Goal: Task Accomplishment & Management: Use online tool/utility

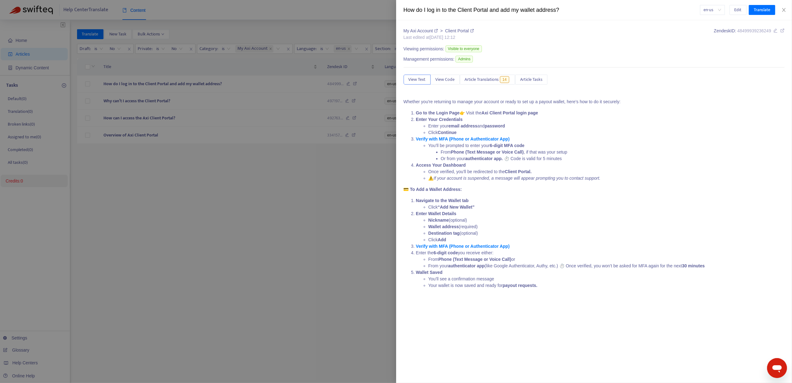
click at [329, 179] on div at bounding box center [396, 191] width 792 height 383
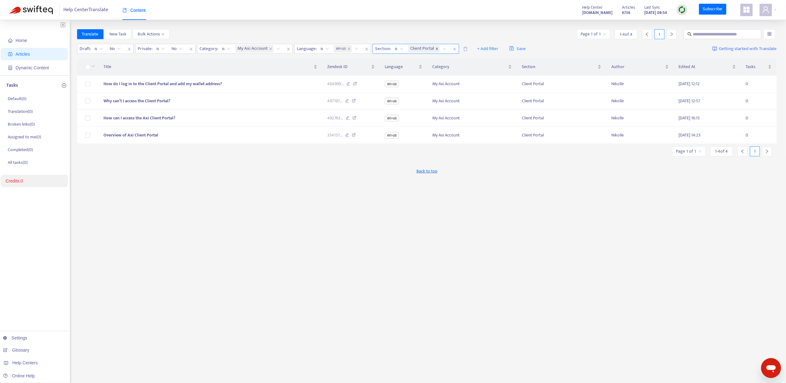
click at [439, 51] on span at bounding box center [436, 48] width 3 height 7
click at [271, 49] on icon "close" at bounding box center [270, 48] width 3 height 3
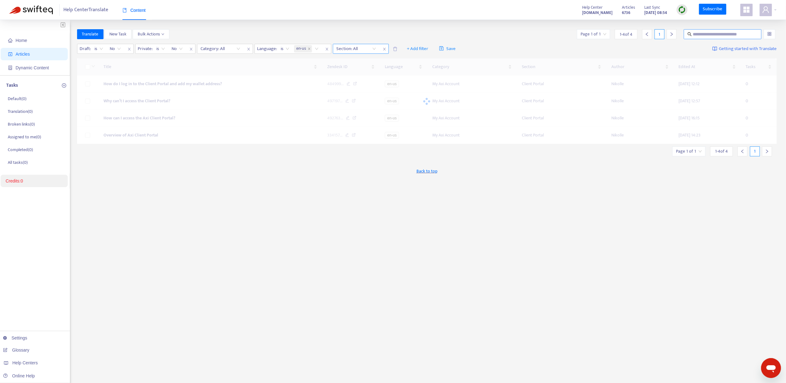
click at [739, 33] on input "text" at bounding box center [723, 34] width 60 height 7
paste input "**********"
type input "**********"
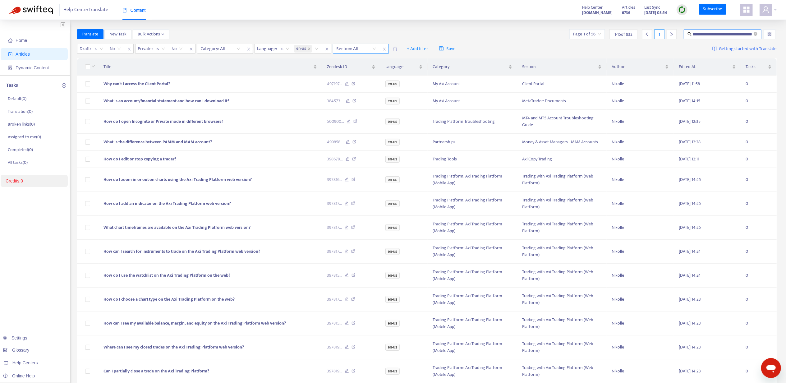
click at [760, 33] on span "**********" at bounding box center [723, 34] width 78 height 10
click at [757, 32] on span at bounding box center [756, 34] width 4 height 6
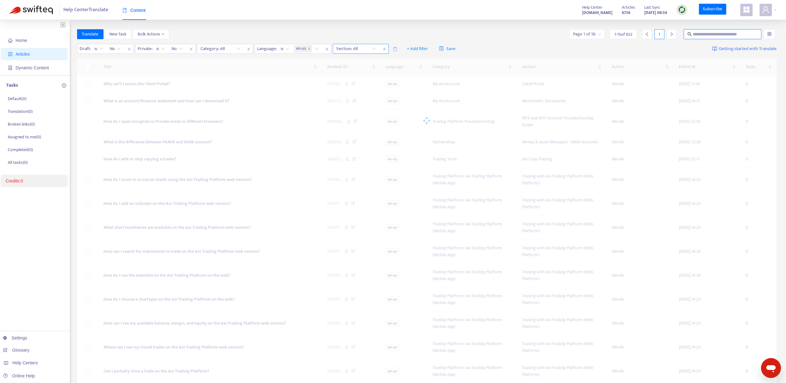
click at [737, 35] on input "text" at bounding box center [722, 34] width 59 height 7
paste input "**********"
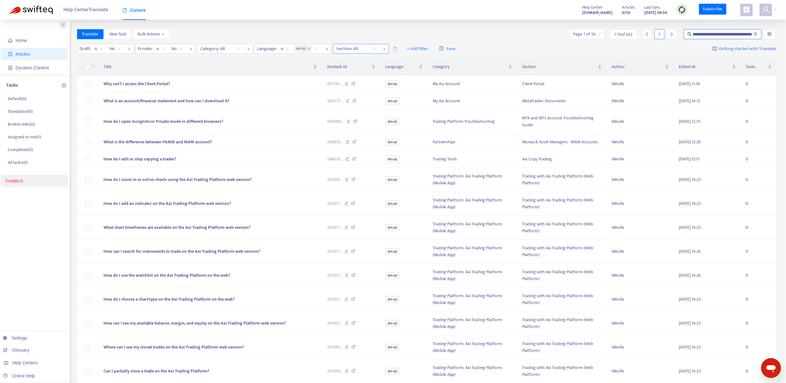
type input "**********"
click at [754, 34] on icon "close-circle" at bounding box center [756, 34] width 4 height 4
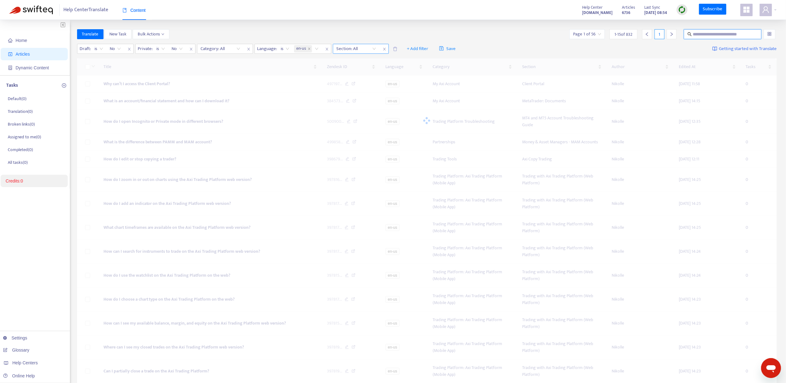
paste input "**********"
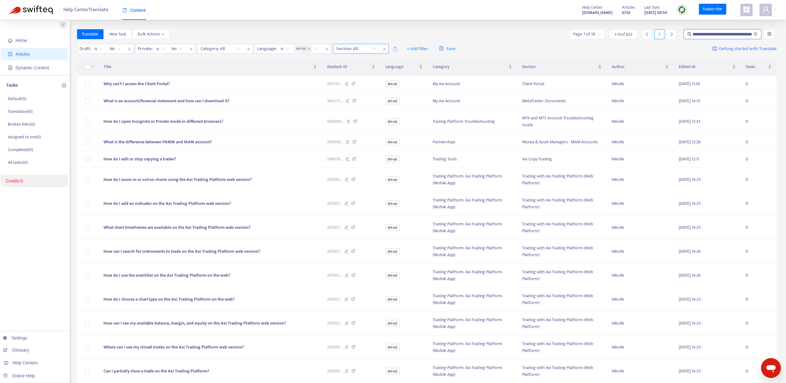
type input "**********"
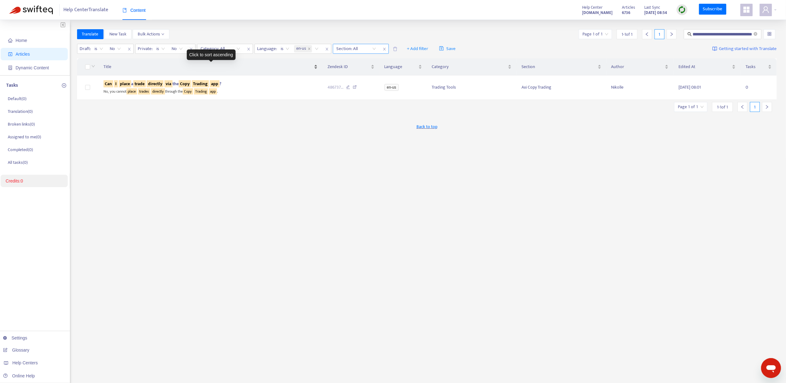
click at [159, 70] on div "Title" at bounding box center [210, 66] width 214 height 7
click at [189, 83] on sqkw "Can I place a trade directly via the Copy Trading app?" at bounding box center [154, 83] width 102 height 7
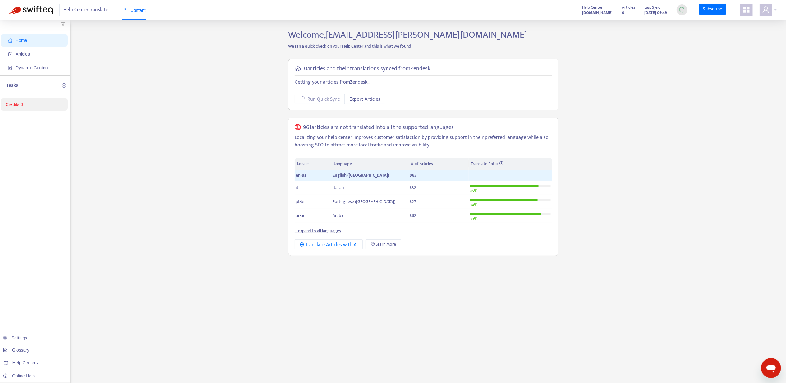
click at [778, 13] on div "Help Center Translate Content Help Center support.axi.com Articles 0 Last Sync …" at bounding box center [393, 10] width 786 height 20
click at [770, 9] on span at bounding box center [766, 10] width 12 height 12
click at [749, 57] on div "Help Centers" at bounding box center [737, 62] width 94 height 10
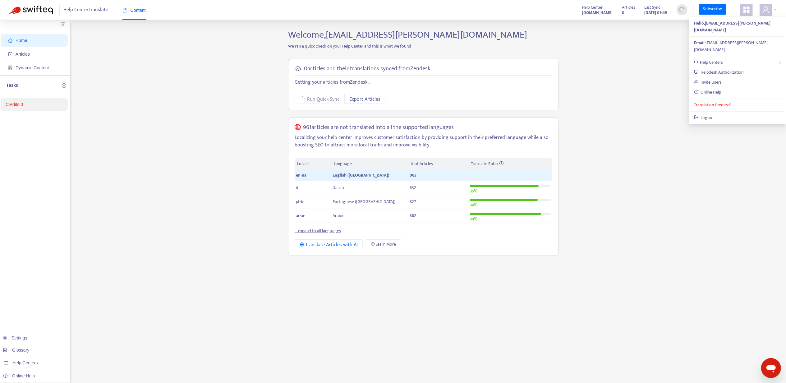
click at [673, 58] on div "Home Articles Dynamic Content Tasks Credits: 0 Settings Glossary Help Centers O…" at bounding box center [392, 211] width 767 height 364
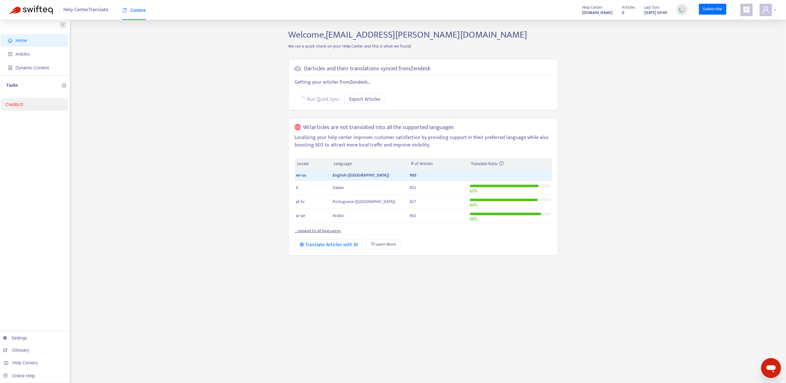
click at [776, 9] on div at bounding box center [768, 10] width 17 height 12
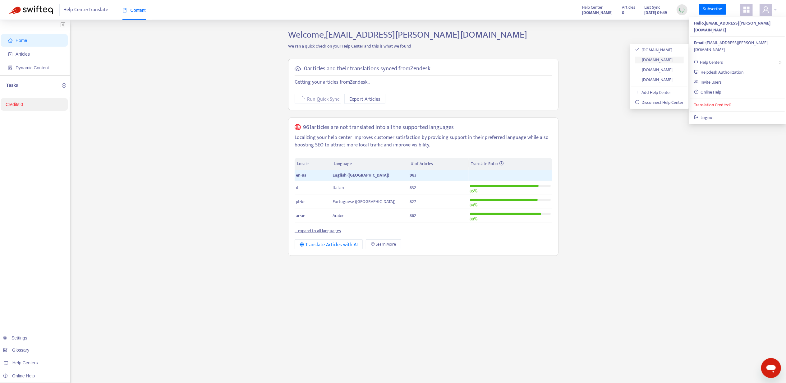
click at [669, 57] on link "[DOMAIN_NAME]" at bounding box center [654, 59] width 38 height 7
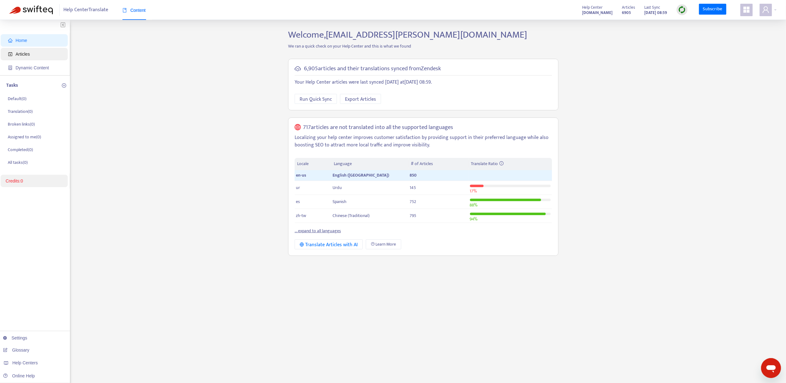
click at [31, 50] on span "Articles" at bounding box center [35, 54] width 55 height 12
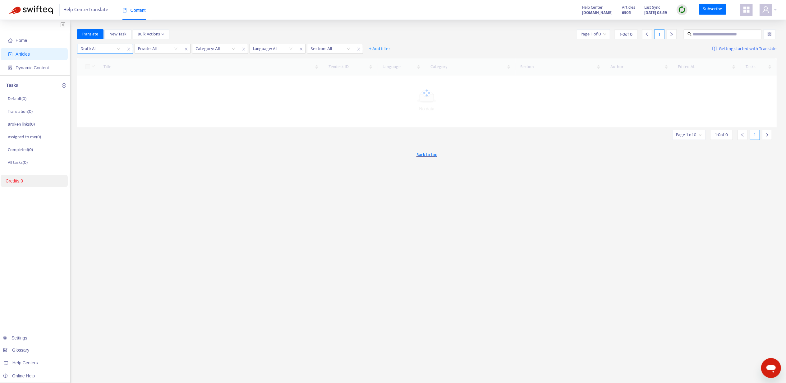
click at [116, 49] on input "search" at bounding box center [100, 48] width 39 height 9
click at [116, 80] on div "No" at bounding box center [136, 81] width 108 height 7
click at [162, 44] on div "Draft : is No No Private: All Category: All Language: All Section: All + Add fi…" at bounding box center [427, 49] width 700 height 15
click at [162, 45] on input "search" at bounding box center [158, 48] width 39 height 9
click at [168, 81] on div "No" at bounding box center [195, 81] width 108 height 7
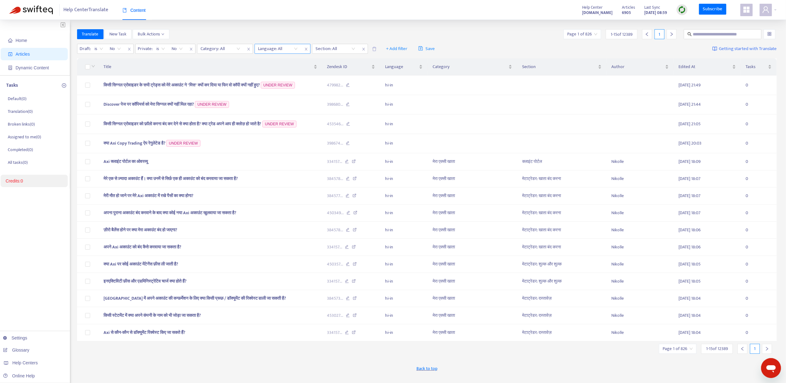
click at [264, 44] on div "Language: All" at bounding box center [283, 49] width 56 height 10
click at [266, 47] on div at bounding box center [275, 48] width 38 height 7
click at [272, 88] on div "en-us" at bounding box center [314, 91] width 108 height 7
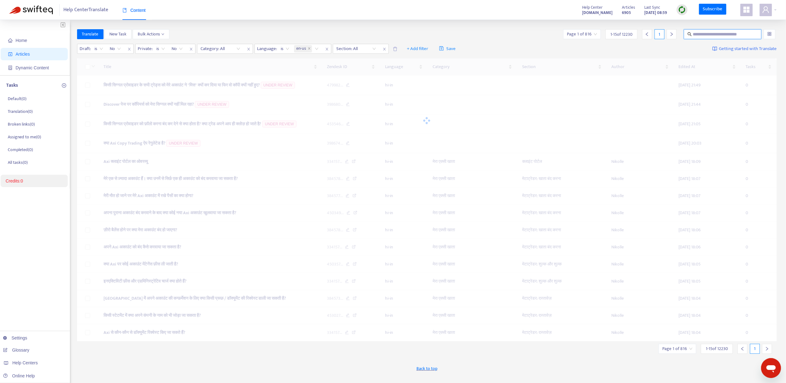
click at [705, 33] on input "text" at bounding box center [723, 34] width 60 height 7
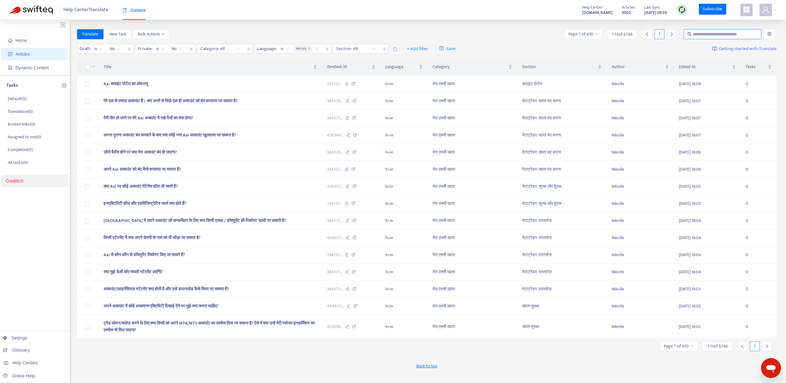
paste input "**********"
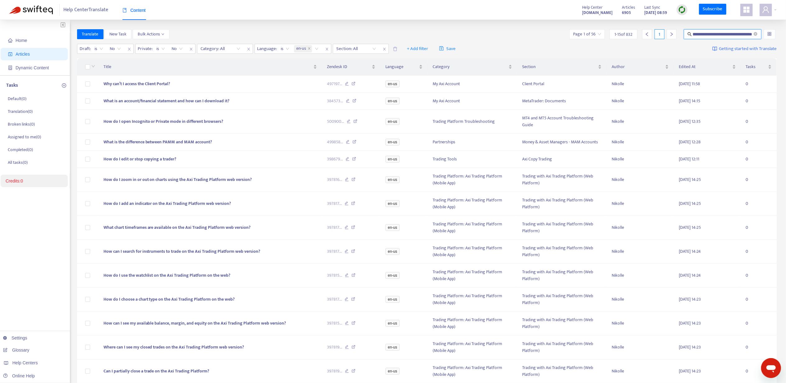
type input "**********"
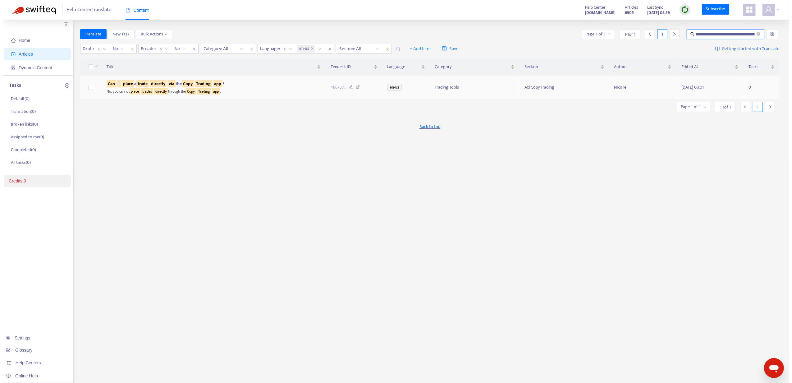
scroll to position [0, 0]
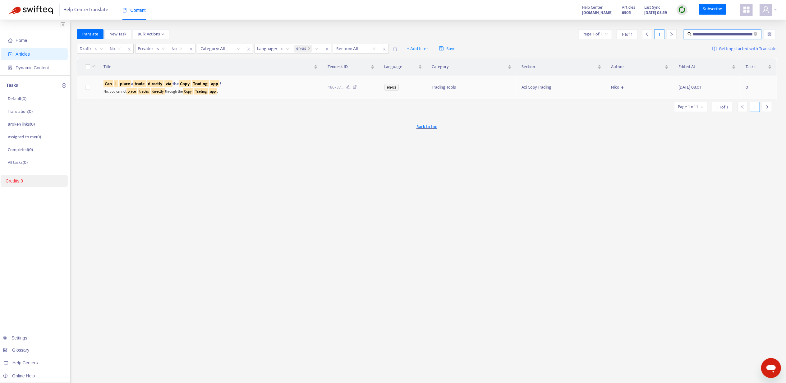
click at [251, 81] on div "Can I place a trade directly via the Copy Trading app ?" at bounding box center [210, 83] width 214 height 7
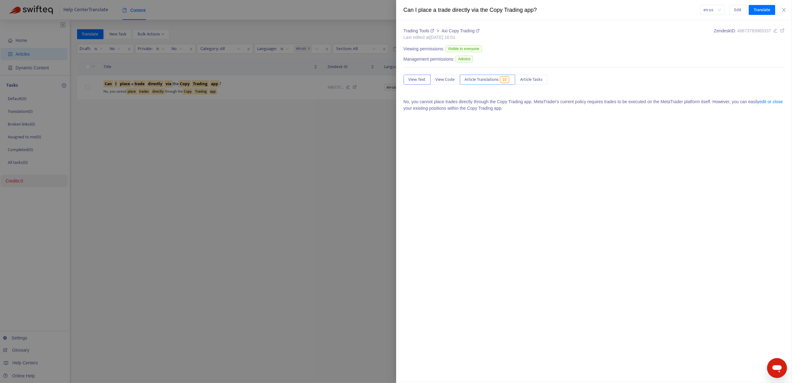
click at [477, 81] on span "Article Translations" at bounding box center [482, 79] width 34 height 7
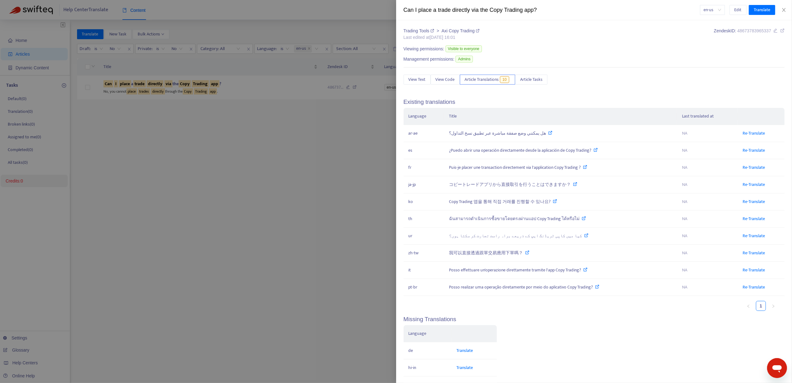
click at [82, 27] on div at bounding box center [396, 191] width 792 height 383
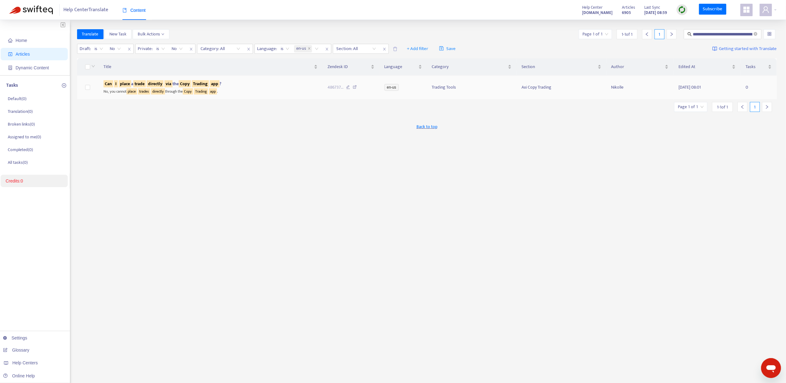
click at [84, 85] on td at bounding box center [87, 88] width 21 height 24
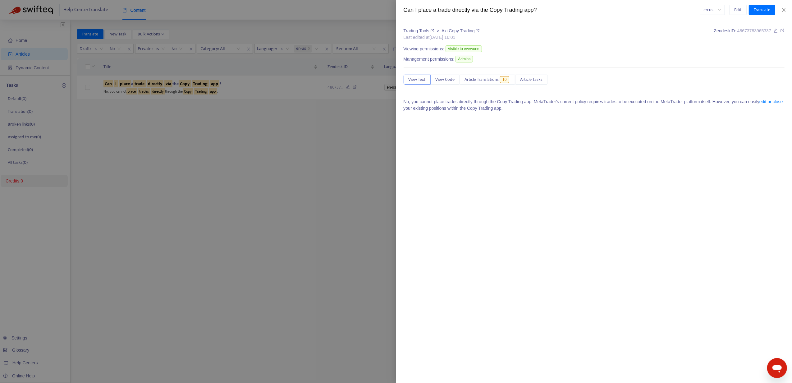
click at [87, 88] on div at bounding box center [396, 191] width 792 height 383
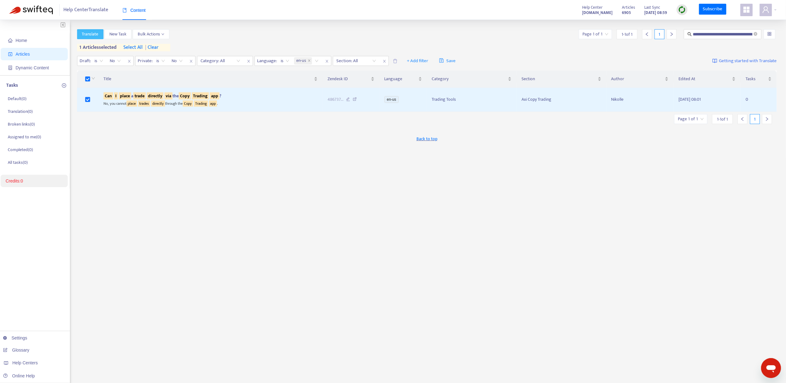
click at [90, 35] on span "Translate" at bounding box center [90, 34] width 16 height 7
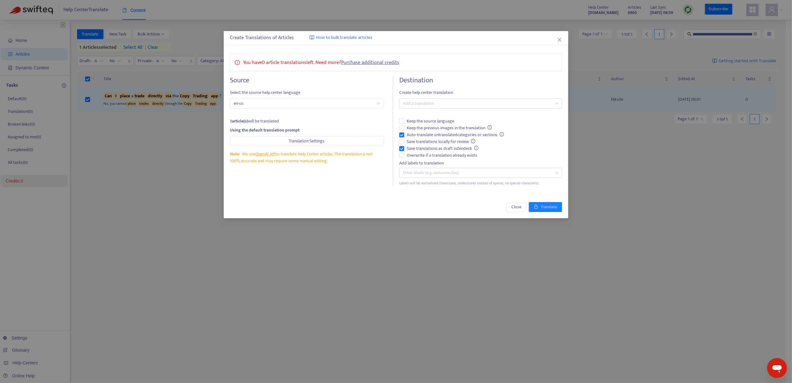
click at [429, 96] on div "Destination Create help center translation Add a translation Keep the source la…" at bounding box center [480, 131] width 163 height 110
click at [429, 103] on div at bounding box center [478, 103] width 154 height 7
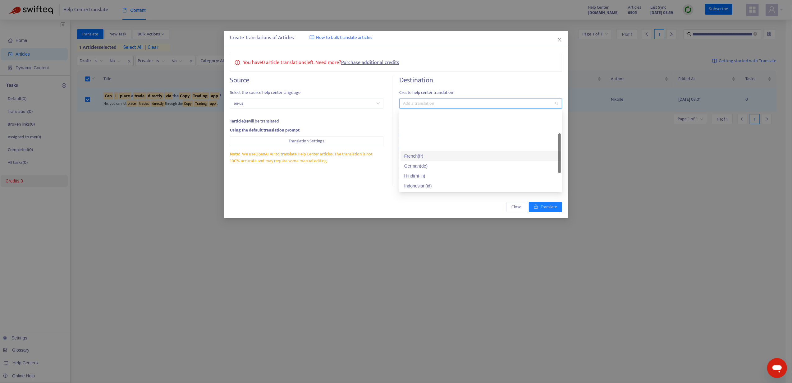
scroll to position [41, 0]
click at [432, 135] on div "Hindi ( hi-in )" at bounding box center [480, 134] width 153 height 7
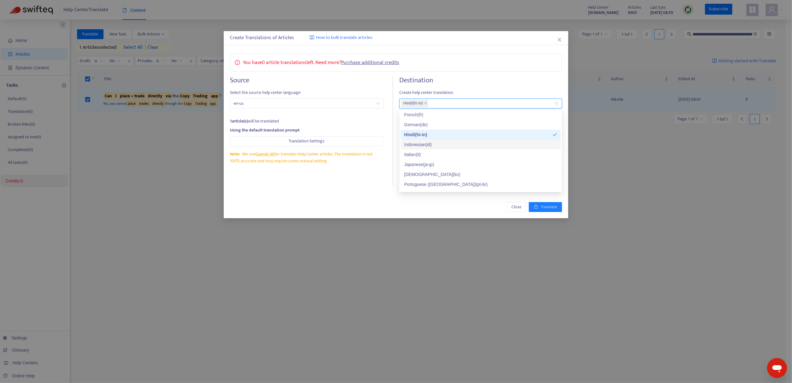
scroll to position [0, 0]
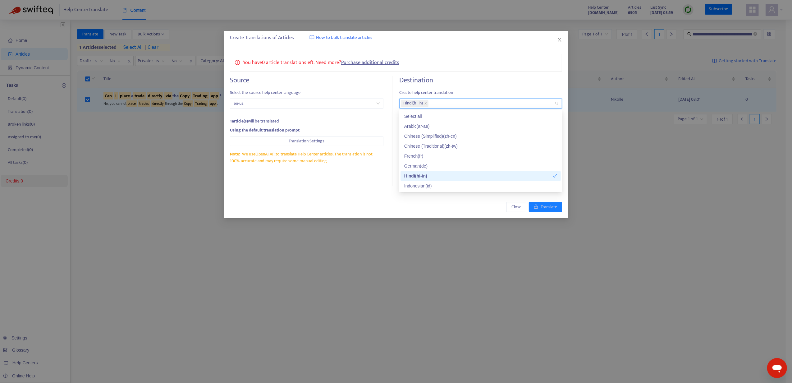
click at [454, 208] on div "Close Translate" at bounding box center [396, 207] width 332 height 10
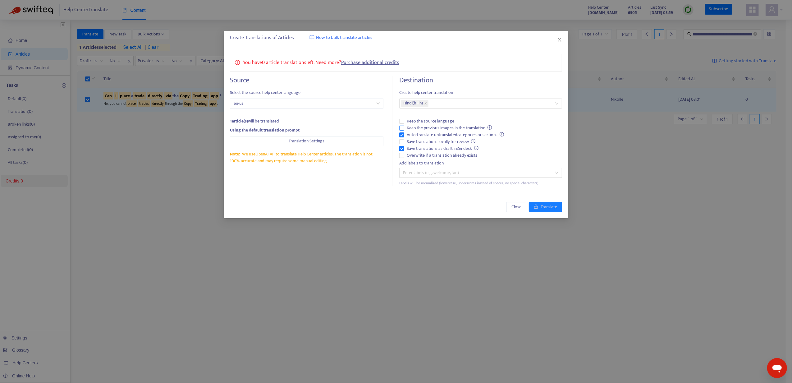
click at [404, 127] on span "Keep the previous images in the translation" at bounding box center [449, 128] width 90 height 7
click at [407, 143] on span "Save translations locally for review" at bounding box center [441, 141] width 74 height 7
click at [563, 41] on span "Close" at bounding box center [559, 39] width 7 height 5
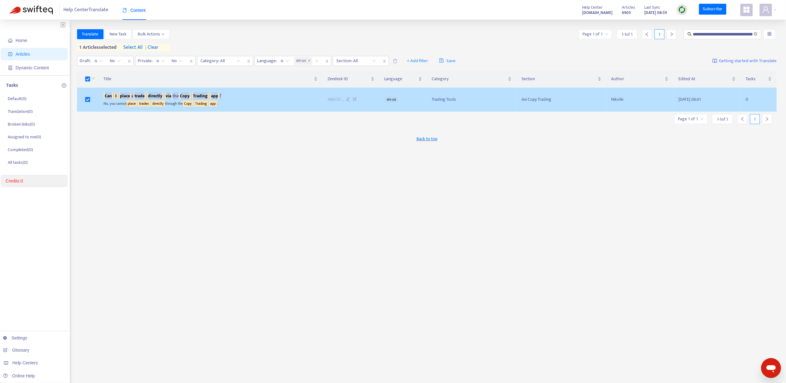
drag, startPoint x: 100, startPoint y: 96, endPoint x: 246, endPoint y: 91, distance: 146.8
click at [246, 91] on td "Can I place a trade directly via the Copy Trading app ? No, you cannot place tr…" at bounding box center [211, 100] width 224 height 24
copy span "Can I place a trade directly via the Copy Trading app ?"
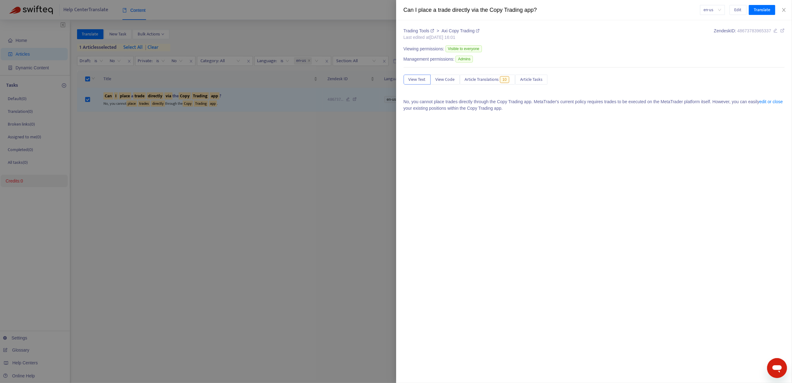
click at [439, 14] on div "Can I place a trade directly via the Copy Trading app?" at bounding box center [552, 10] width 296 height 8
click at [440, 14] on div "Can I place a trade directly via the Copy Trading app?" at bounding box center [552, 10] width 296 height 8
click at [440, 11] on div "Can I place a trade directly via the Copy Trading app?" at bounding box center [552, 10] width 296 height 8
